Goal: Information Seeking & Learning: Find specific page/section

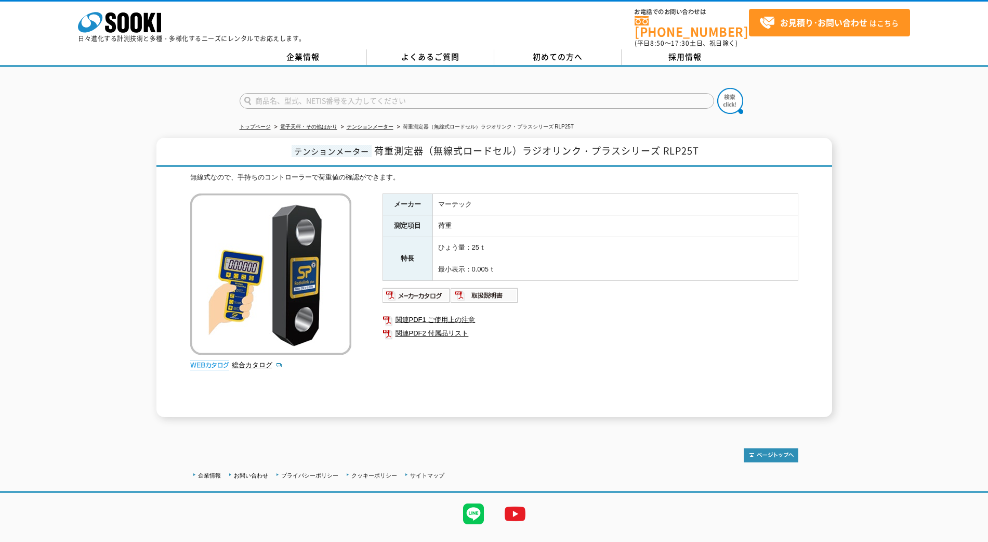
click at [585, 200] on td "マーテック" at bounding box center [614, 204] width 365 height 22
click at [548, 148] on span "荷重測定器（無線式ロードセル）ラジオリンク・プラスシリーズ RLP25T" at bounding box center [536, 150] width 325 height 14
click at [192, 105] on div at bounding box center [494, 92] width 988 height 50
click at [317, 93] on input "text" at bounding box center [477, 101] width 475 height 16
type input "い"
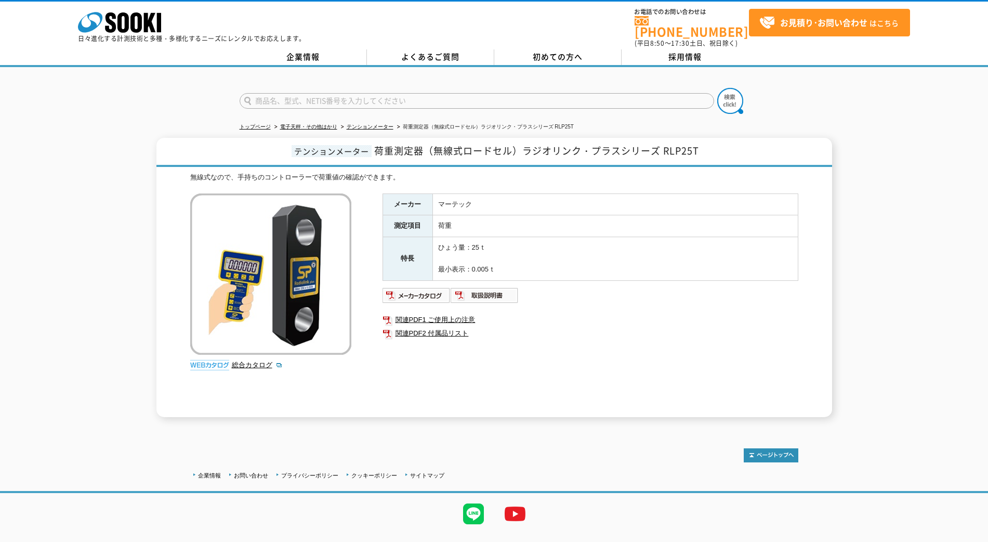
type input "商品名、型式、NETIS番号を入力してください"
drag, startPoint x: 347, startPoint y: 85, endPoint x: 347, endPoint y: 91, distance: 6.2
click at [347, 88] on form "商品名、型式、NETIS番号を入力してください" at bounding box center [494, 102] width 509 height 29
click at [347, 93] on input "text" at bounding box center [477, 101] width 475 height 16
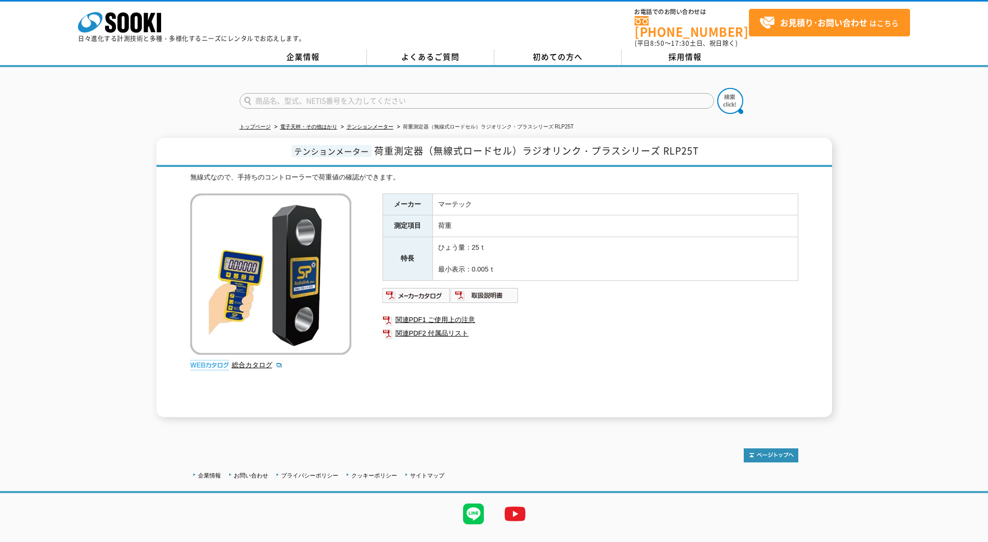
paste input "INSIGHT"
type input "INSIGHT"
click at [717, 88] on button at bounding box center [730, 101] width 26 height 26
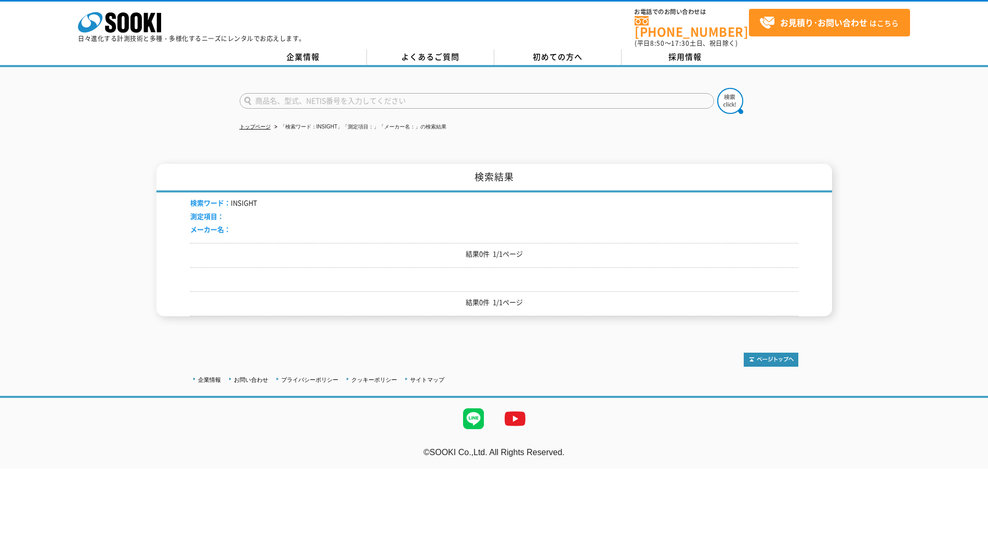
click at [300, 98] on input "text" at bounding box center [477, 101] width 475 height 16
type input "ラジオリンク"
click at [717, 88] on button at bounding box center [730, 101] width 26 height 26
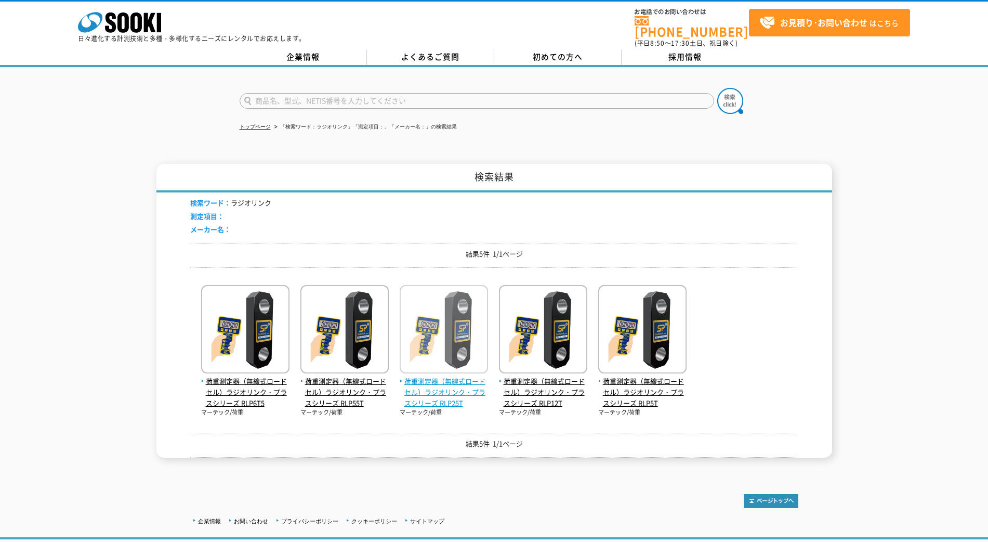
click at [448, 333] on img at bounding box center [444, 330] width 88 height 91
